Goal: Transaction & Acquisition: Purchase product/service

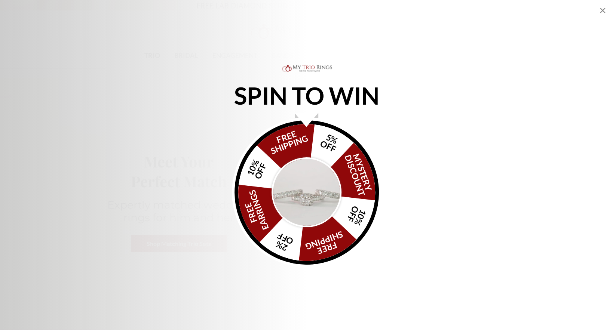
click at [600, 88] on div "SPIN TO WIN FREE SHIPPING 5% OFF Mystery Discount 10% OFF FREE SHIPPING 2% OFF …" at bounding box center [306, 165] width 613 height 204
click at [602, 7] on icon "Close popup" at bounding box center [602, 10] width 9 height 9
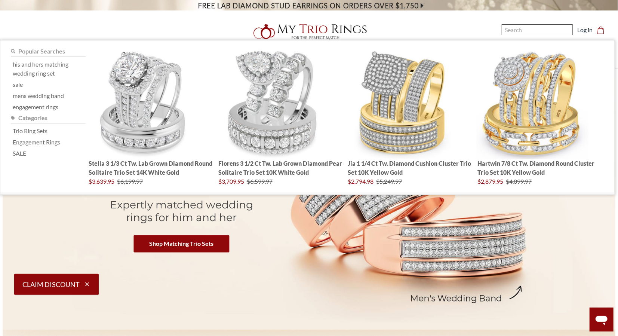
click at [516, 27] on input "Search" at bounding box center [537, 29] width 71 height 11
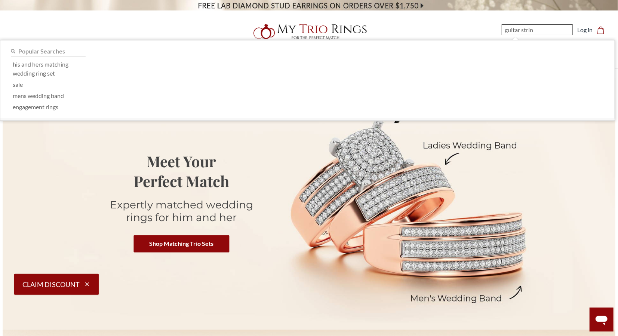
type input "guitar string"
